Goal: Information Seeking & Learning: Learn about a topic

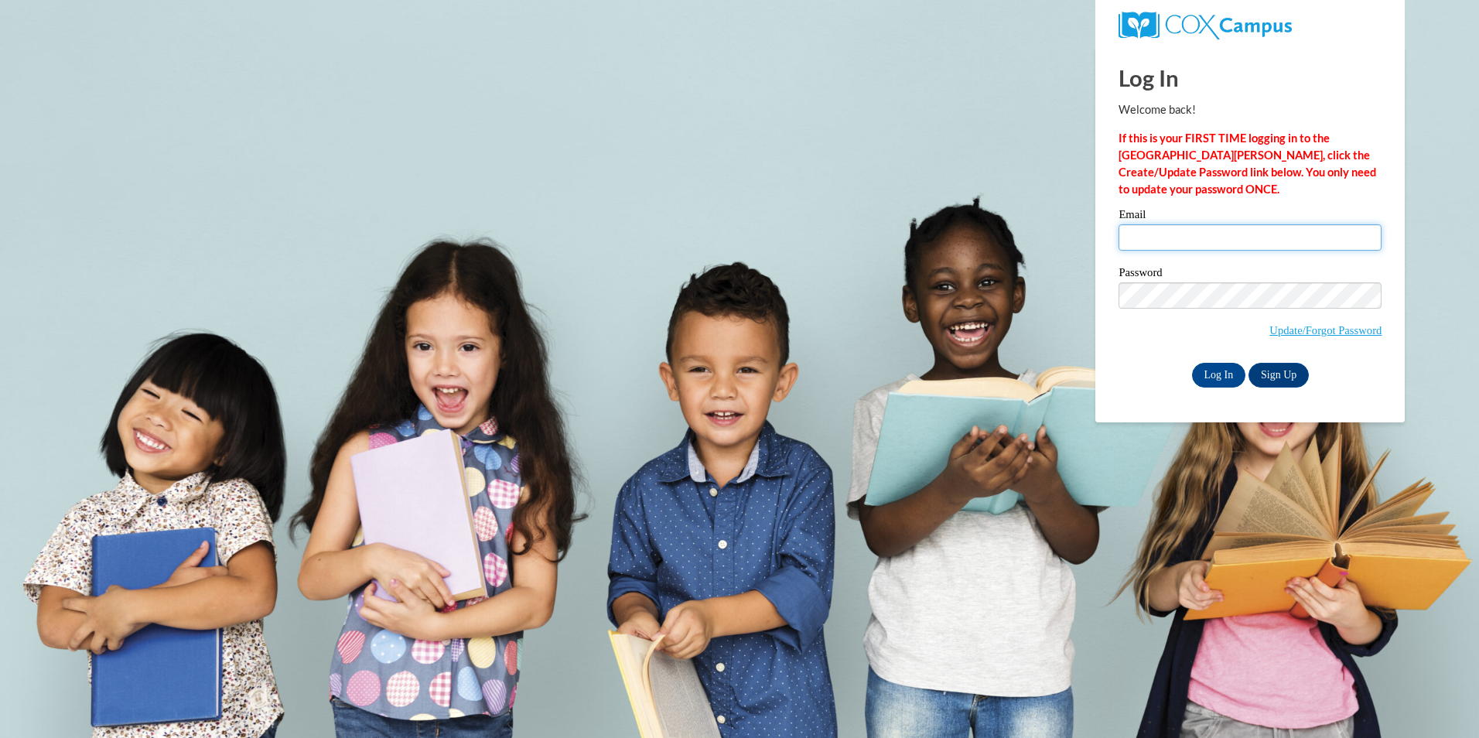
click at [1216, 238] on input "Email" at bounding box center [1250, 237] width 263 height 26
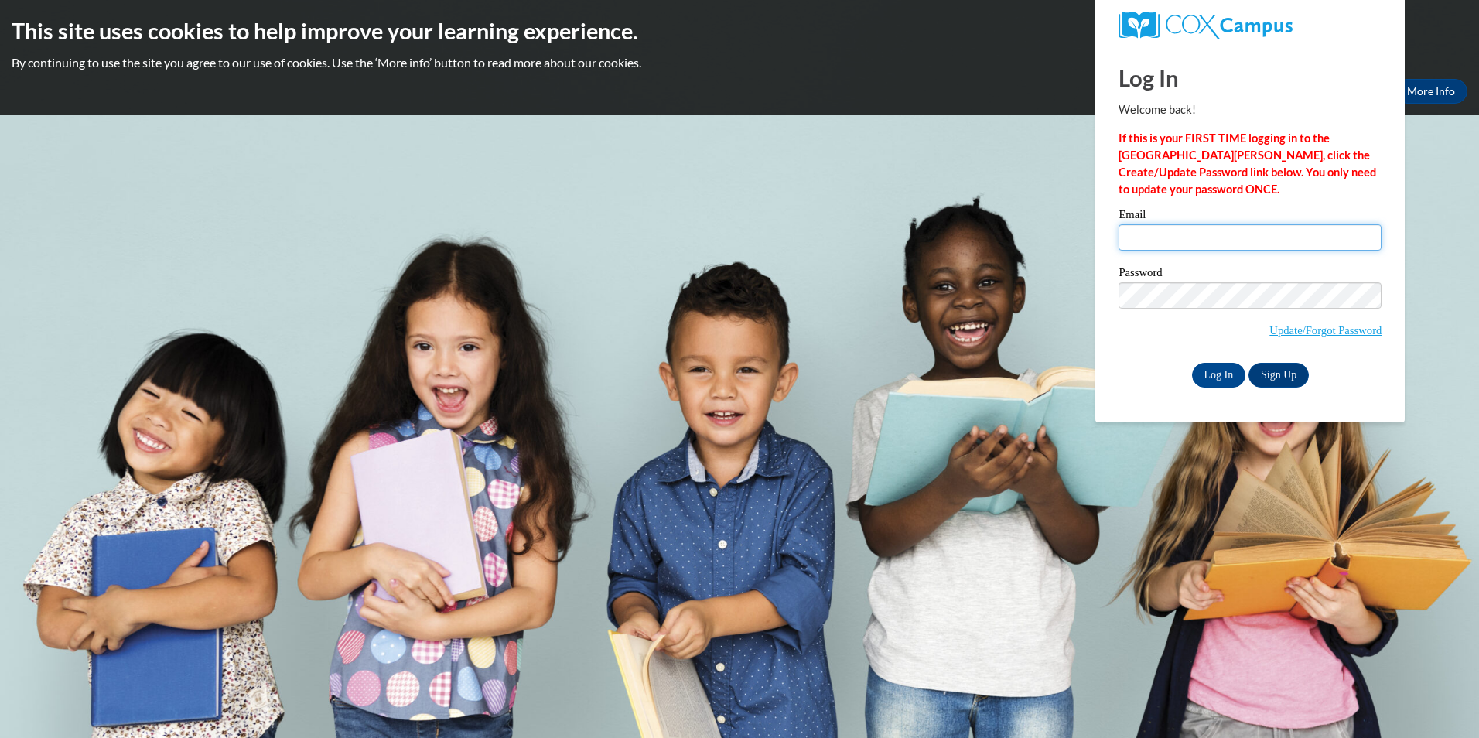
type input "adinkle@my.athens.edu"
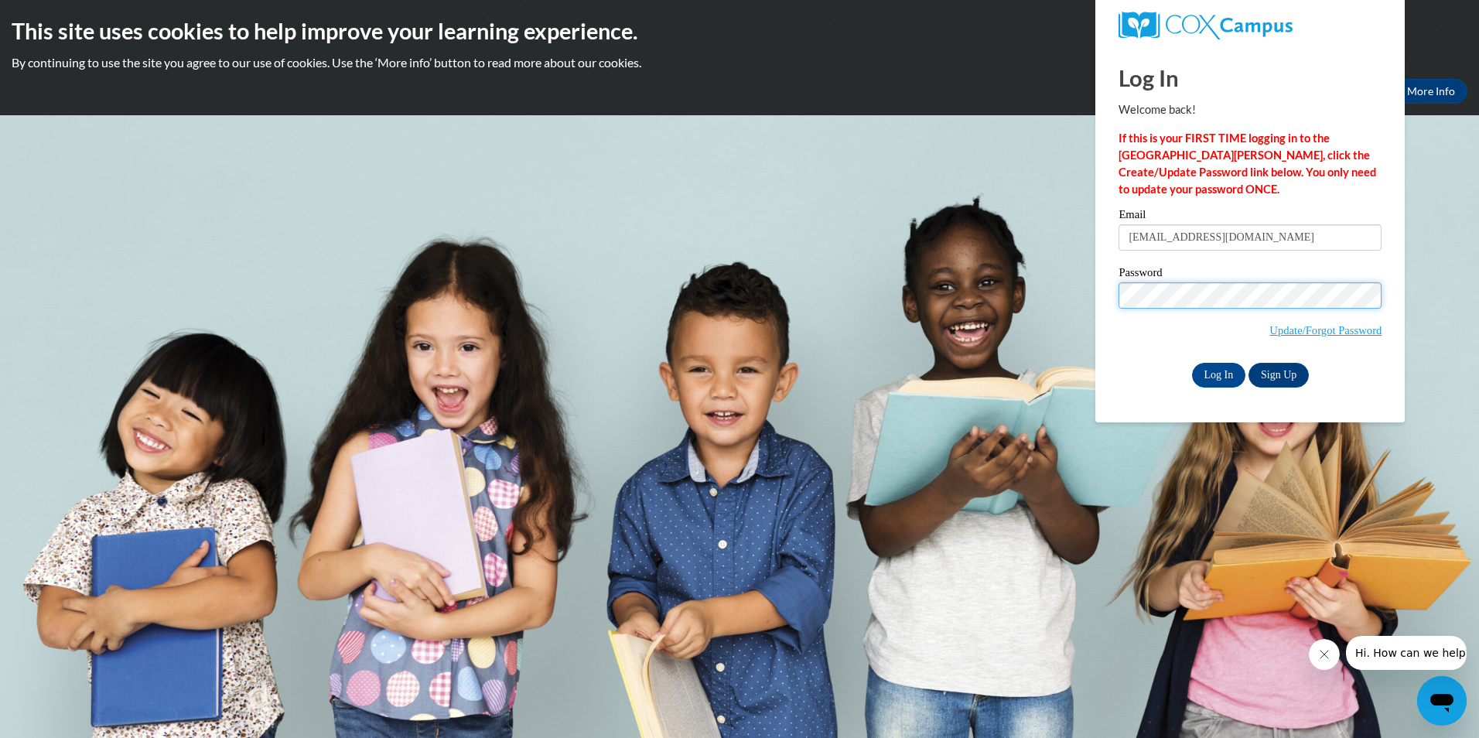
click at [1192, 363] on input "Log In" at bounding box center [1219, 375] width 54 height 25
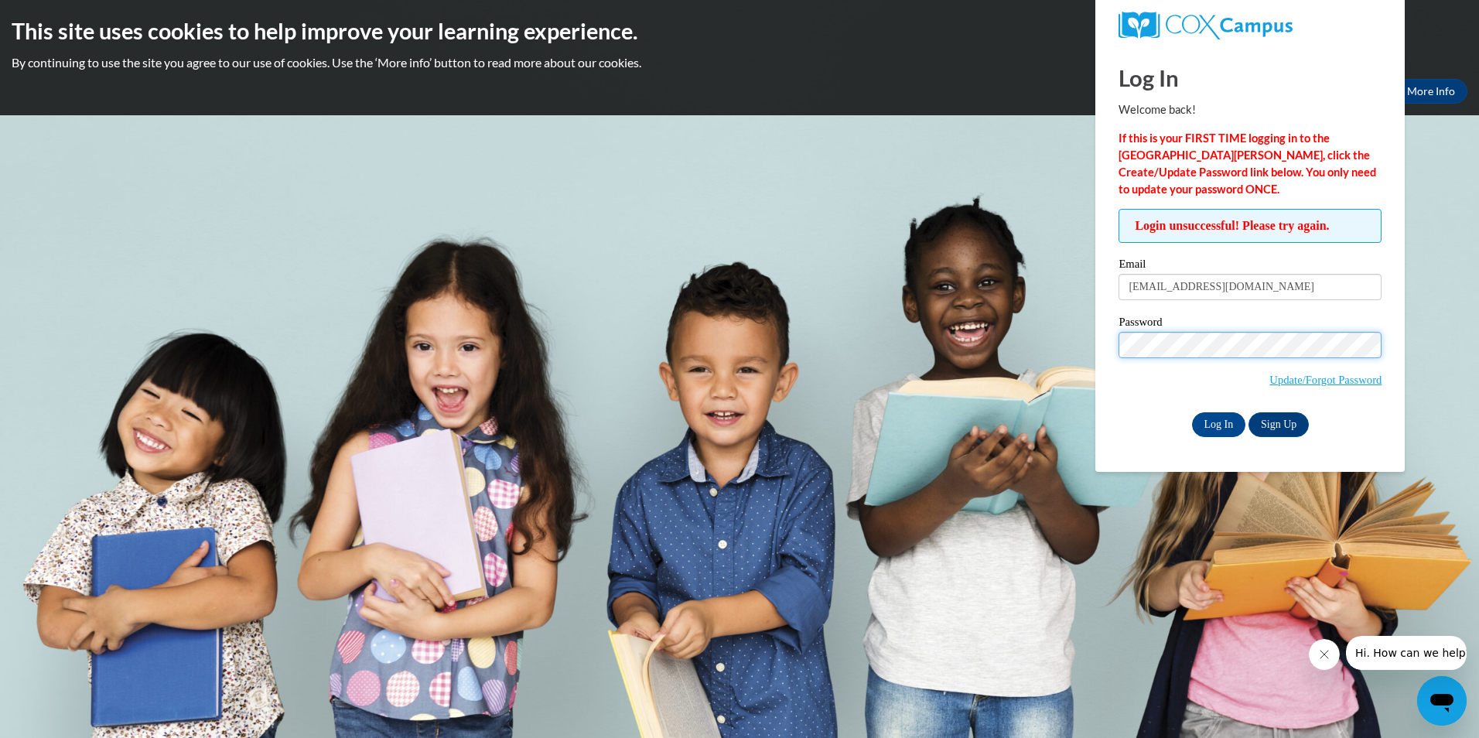
click at [1192, 412] on input "Log In" at bounding box center [1219, 424] width 54 height 25
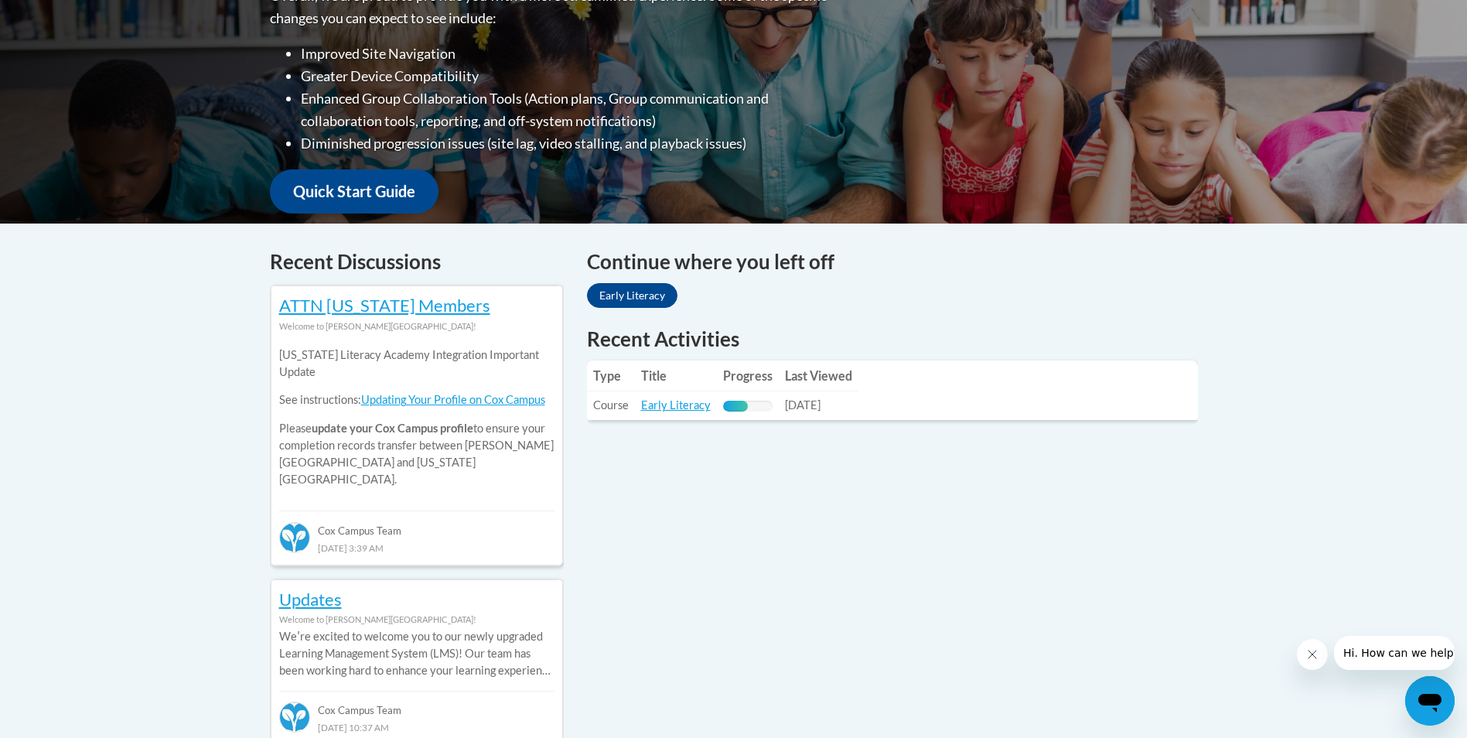
scroll to position [464, 0]
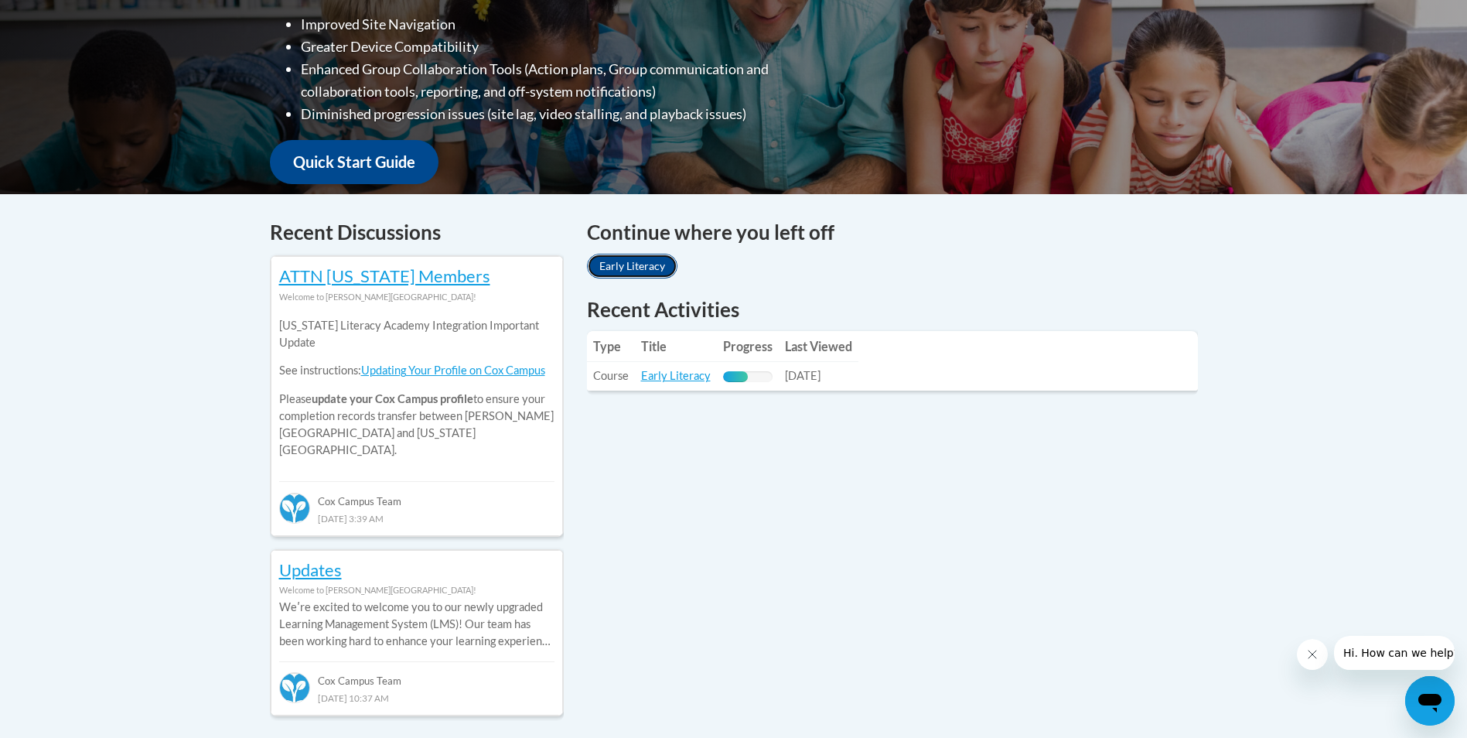
click at [639, 274] on link "Early Literacy" at bounding box center [632, 266] width 91 height 25
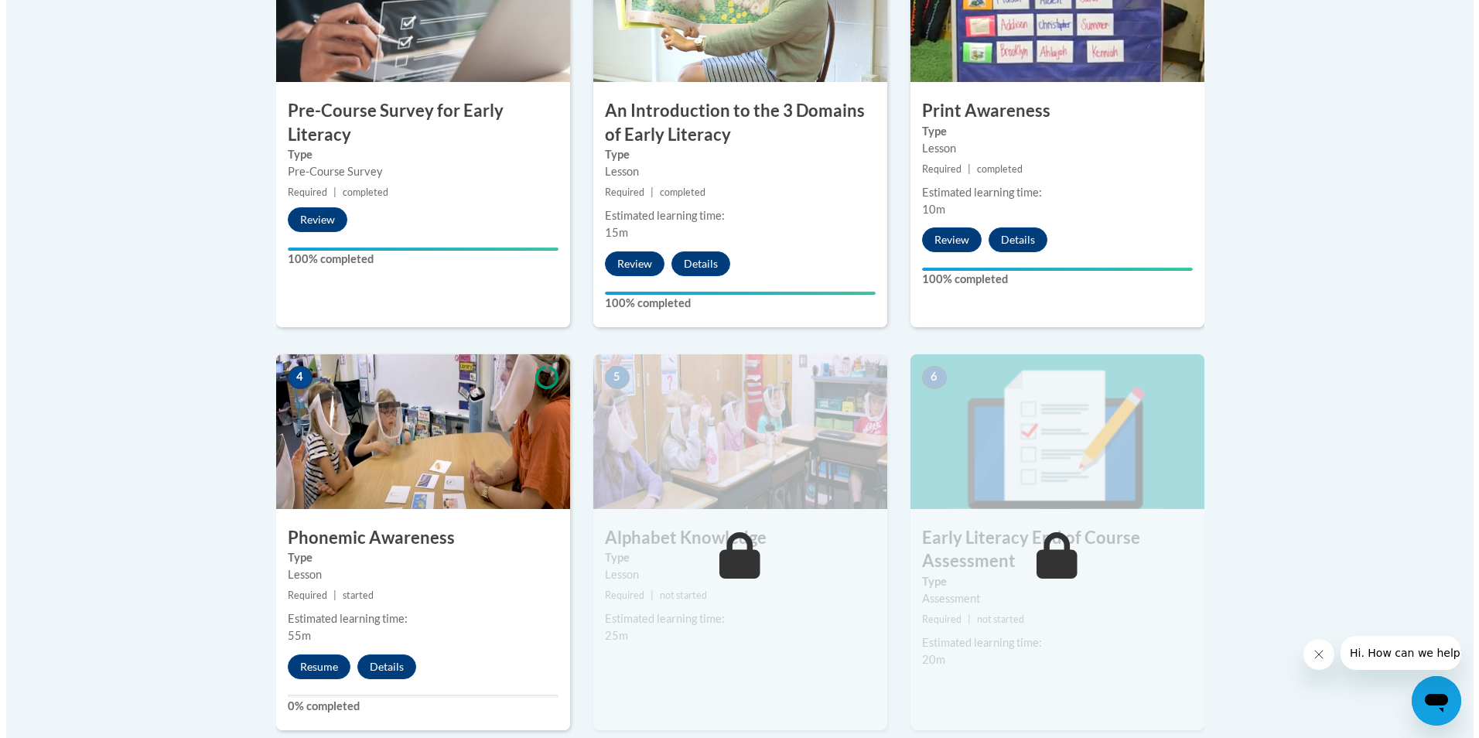
scroll to position [619, 0]
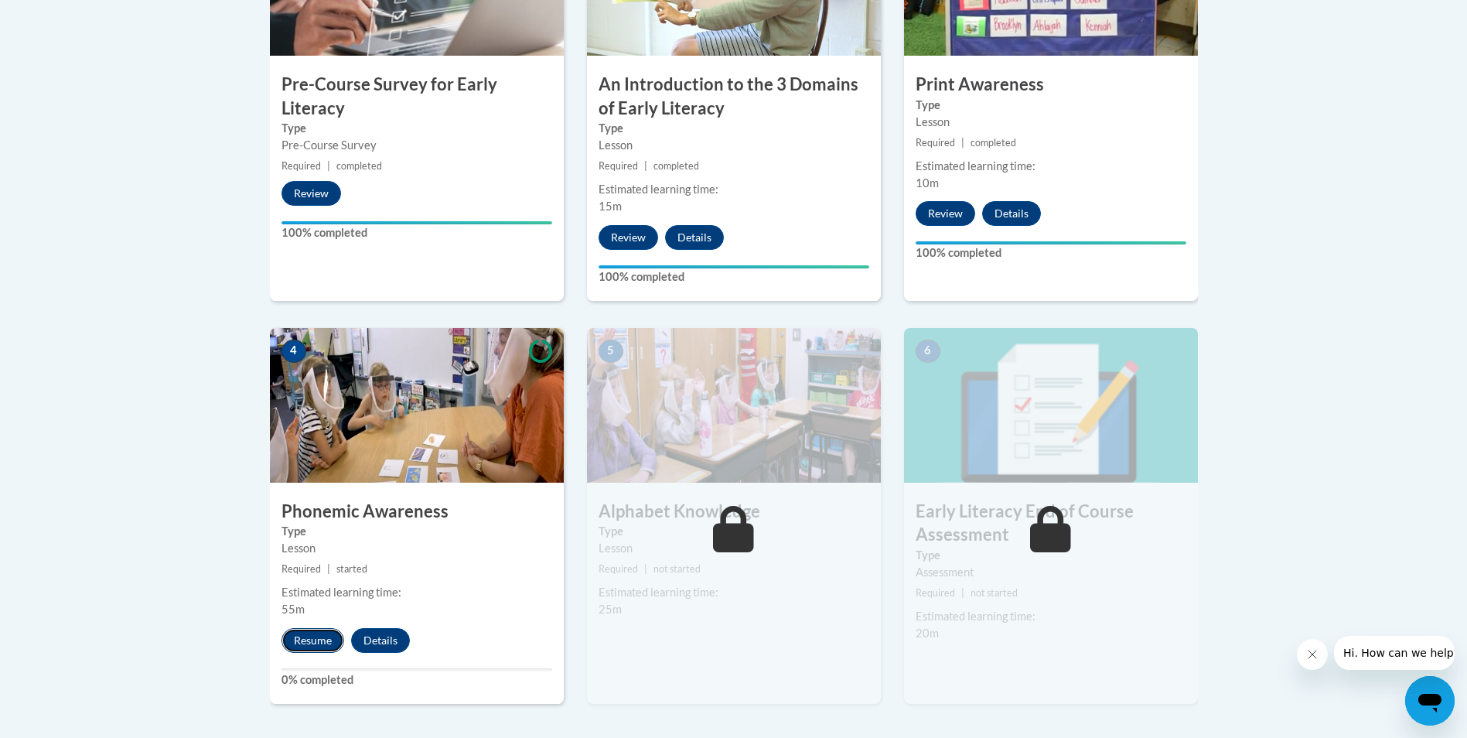
click at [313, 638] on button "Resume" at bounding box center [313, 640] width 63 height 25
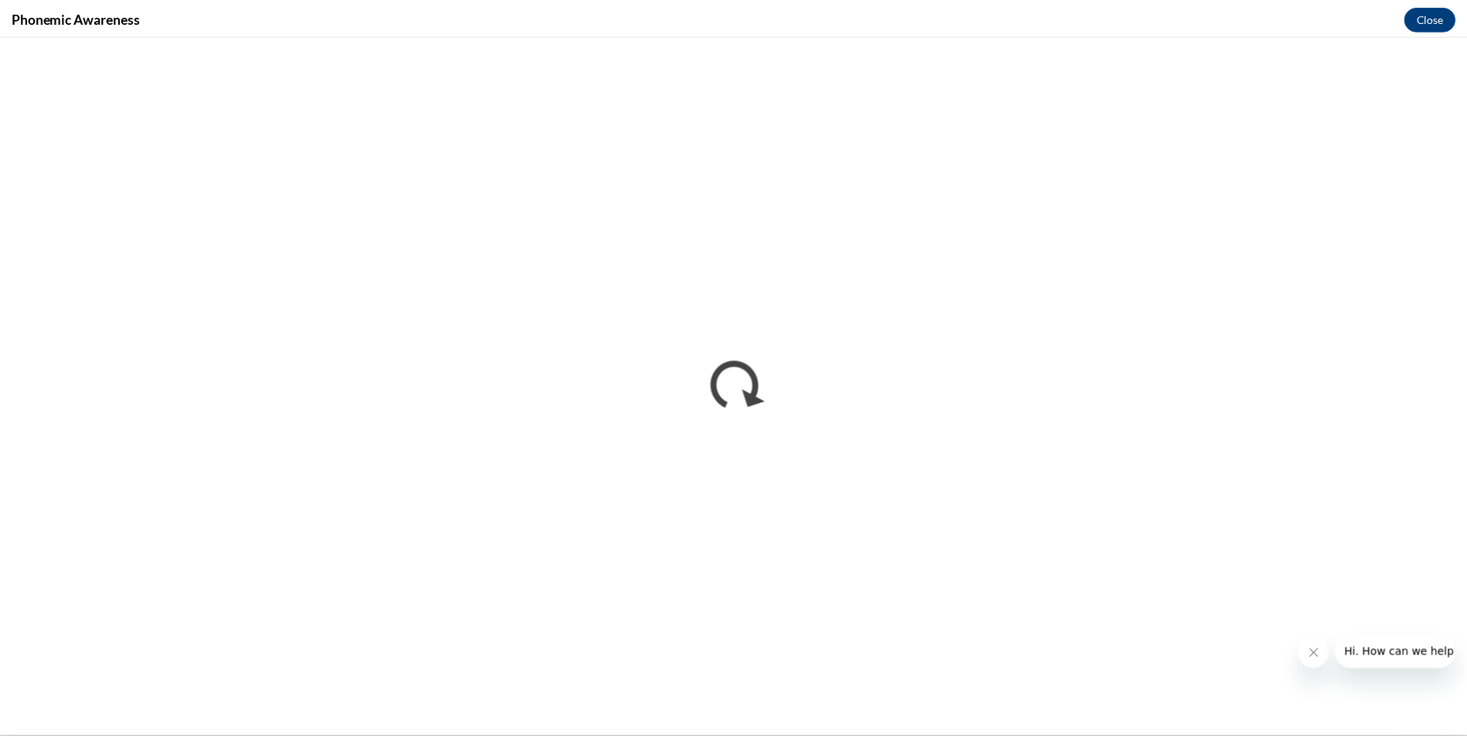
scroll to position [0, 0]
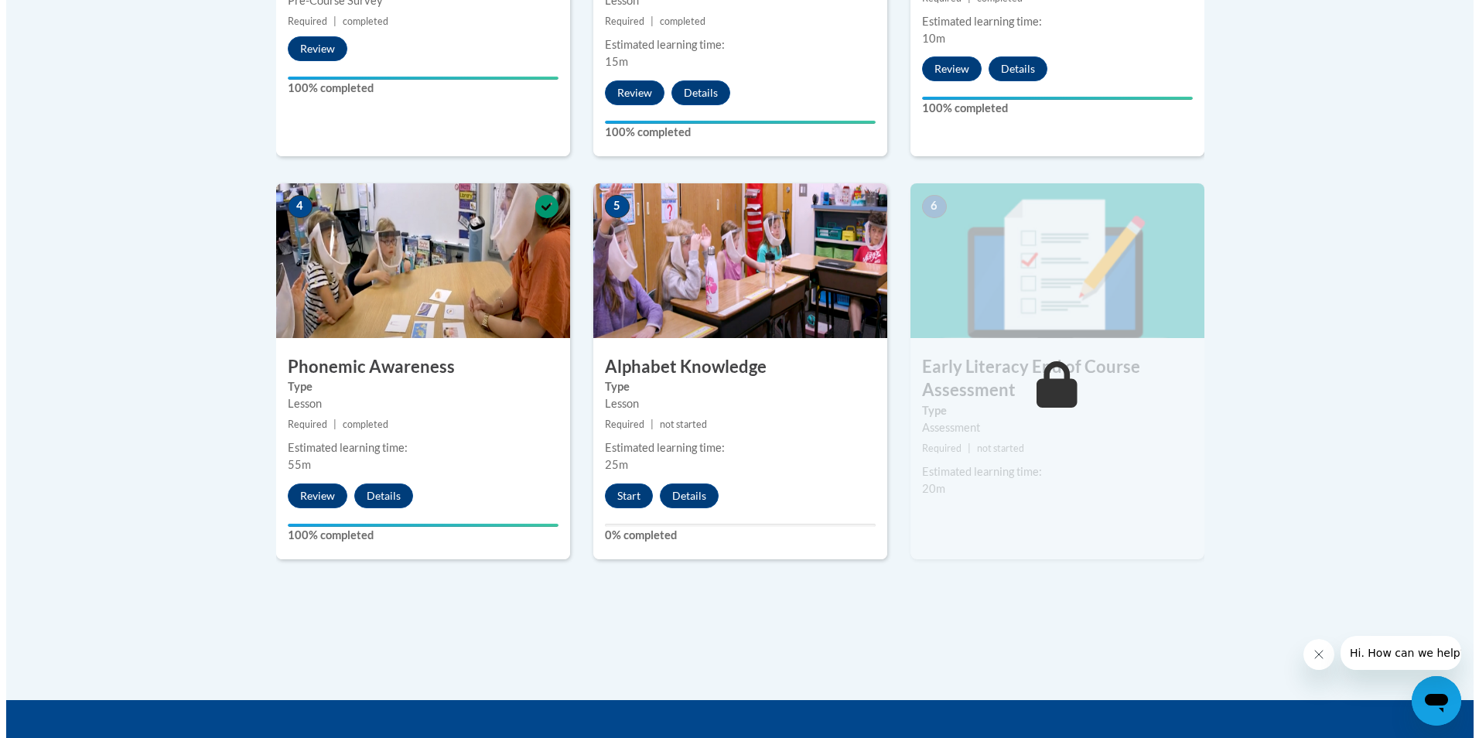
scroll to position [733, 0]
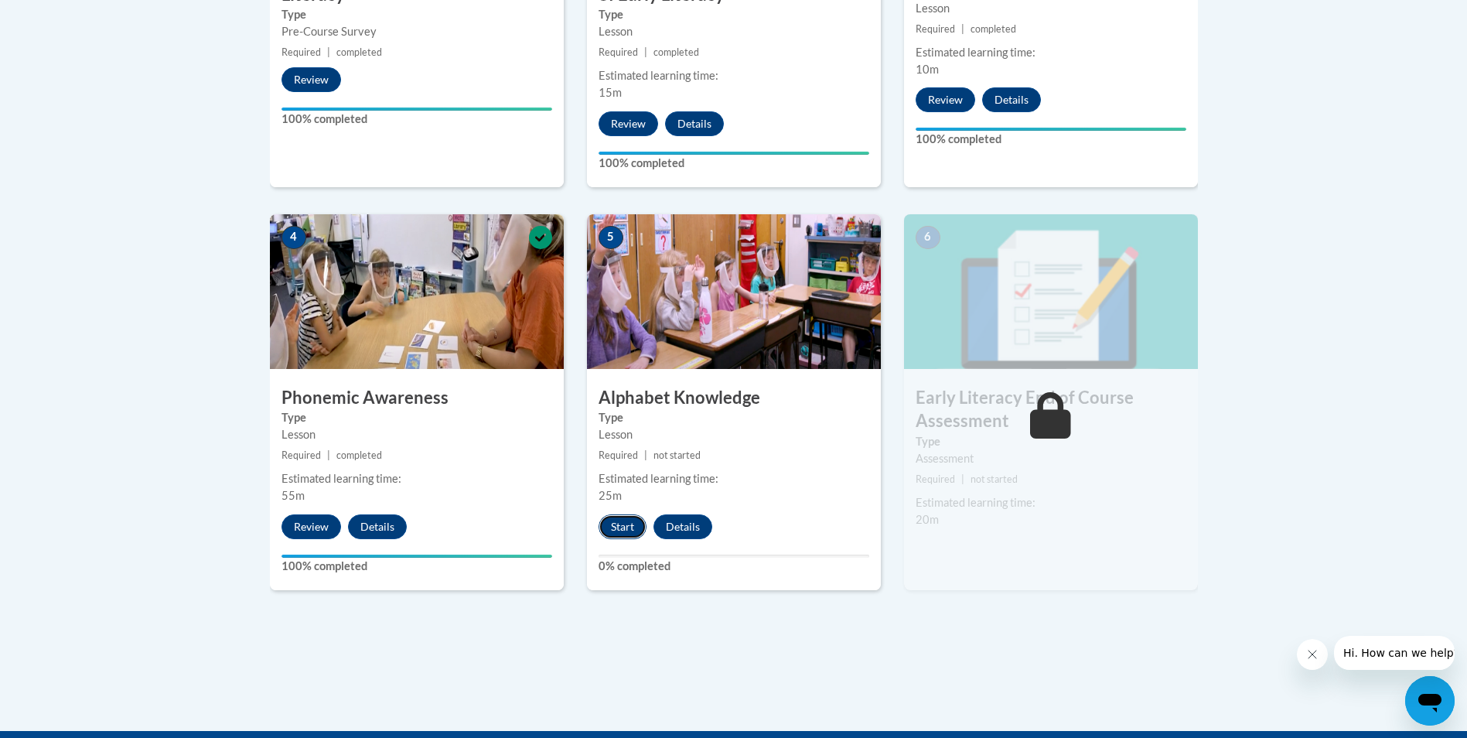
click at [620, 525] on button "Start" at bounding box center [623, 526] width 48 height 25
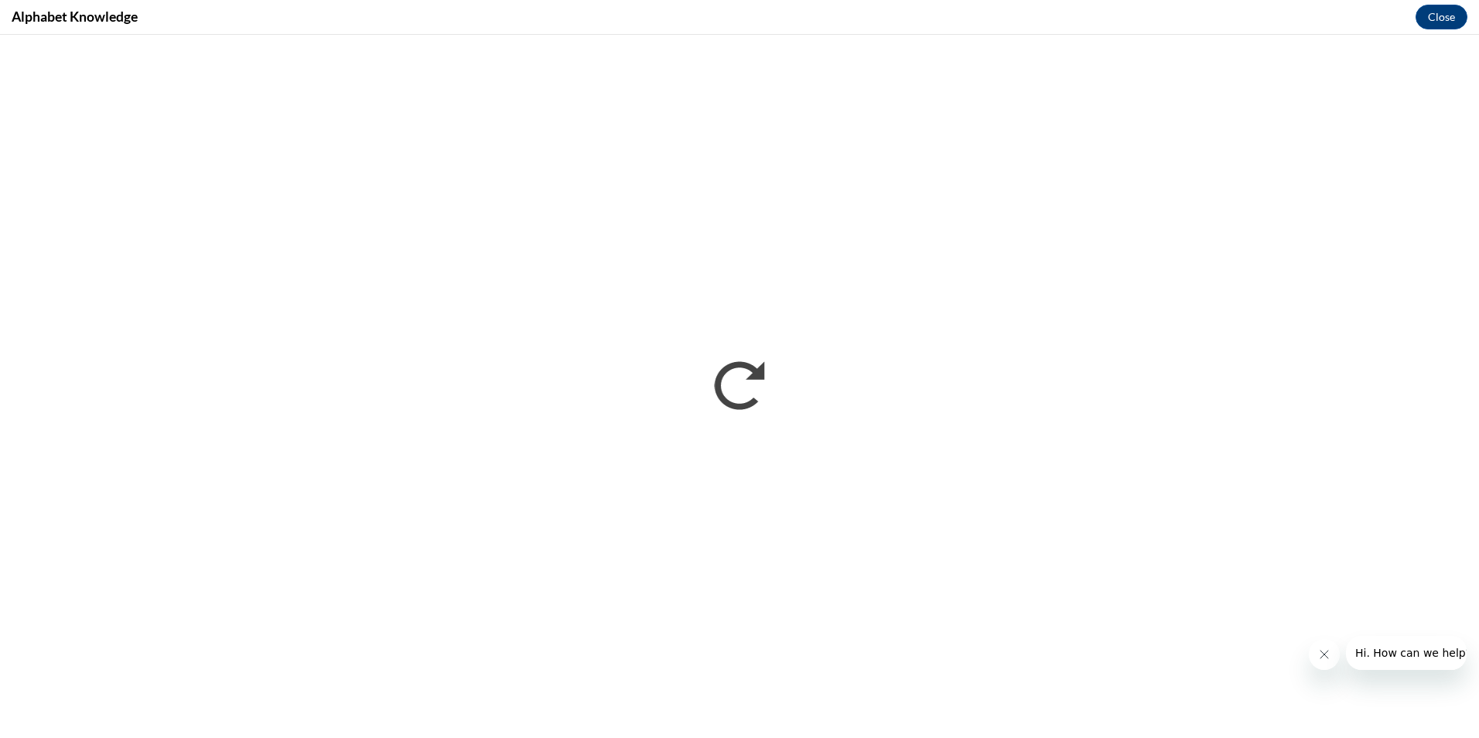
scroll to position [0, 0]
